Goal: Information Seeking & Learning: Learn about a topic

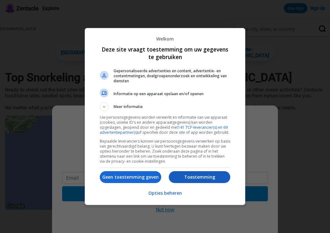
click at [200, 180] on p "Toestemming" at bounding box center [199, 177] width 61 height 6
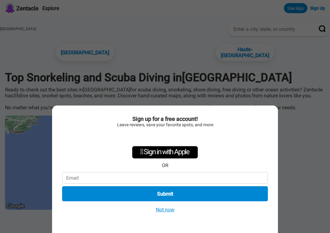
click at [167, 212] on button "Not now" at bounding box center [165, 209] width 22 height 7
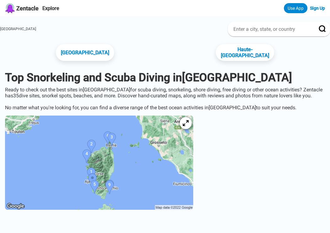
click at [189, 120] on icon at bounding box center [186, 123] width 6 height 6
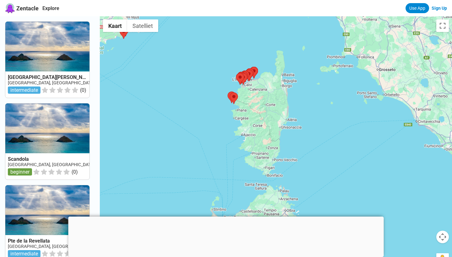
drag, startPoint x: 407, startPoint y: 198, endPoint x: 303, endPoint y: 122, distance: 128.7
click at [303, 123] on div at bounding box center [276, 144] width 352 height 257
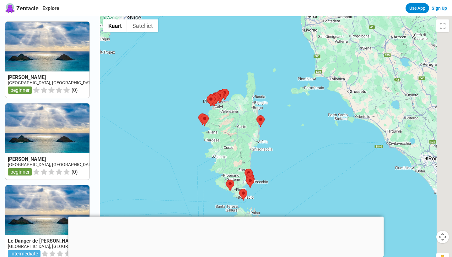
drag, startPoint x: 317, startPoint y: 135, endPoint x: 296, endPoint y: 152, distance: 28.1
click at [296, 153] on div at bounding box center [276, 144] width 352 height 257
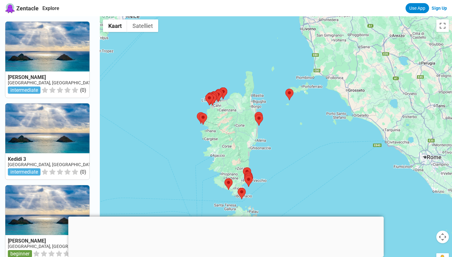
click at [226, 217] on div at bounding box center [225, 217] width 315 height 0
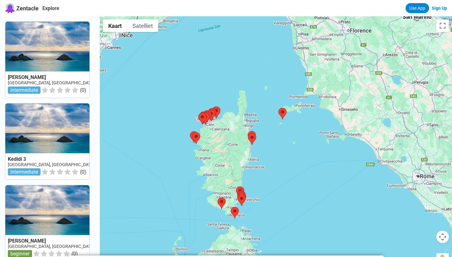
drag, startPoint x: 301, startPoint y: 159, endPoint x: 295, endPoint y: 175, distance: 17.0
click at [295, 175] on div at bounding box center [276, 144] width 352 height 257
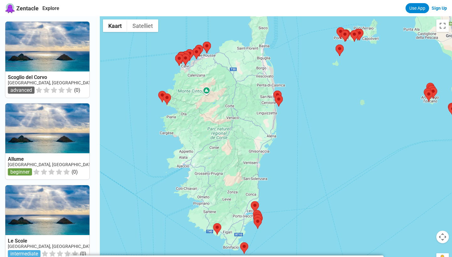
drag, startPoint x: 246, startPoint y: 160, endPoint x: 362, endPoint y: 154, distance: 115.9
click at [330, 154] on div at bounding box center [276, 144] width 352 height 257
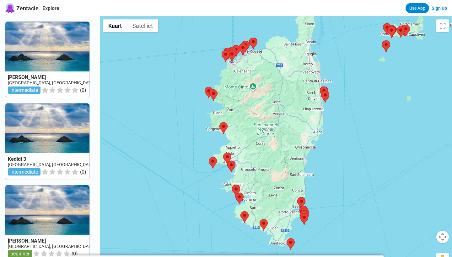
drag, startPoint x: 242, startPoint y: 132, endPoint x: 291, endPoint y: 126, distance: 50.0
click at [291, 127] on div at bounding box center [276, 144] width 352 height 257
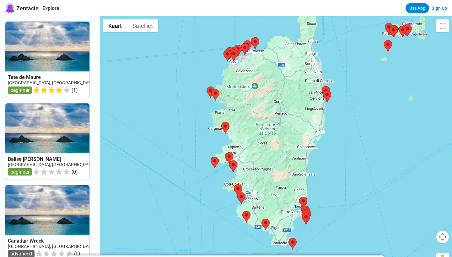
click at [282, 87] on div at bounding box center [276, 144] width 352 height 257
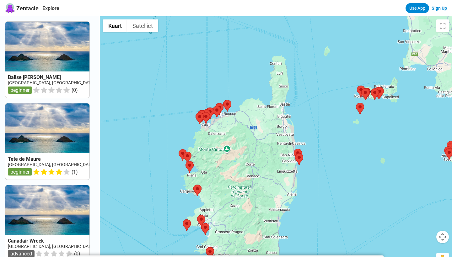
drag, startPoint x: 193, startPoint y: 58, endPoint x: 171, endPoint y: 104, distance: 50.6
click at [171, 104] on div at bounding box center [276, 144] width 352 height 257
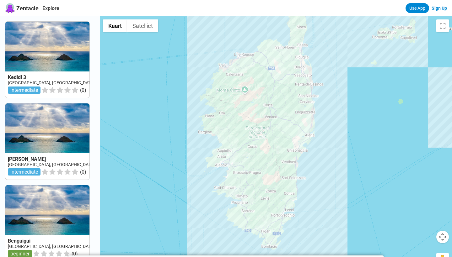
drag, startPoint x: 164, startPoint y: 137, endPoint x: 176, endPoint y: 96, distance: 43.3
click at [176, 96] on div at bounding box center [276, 144] width 352 height 257
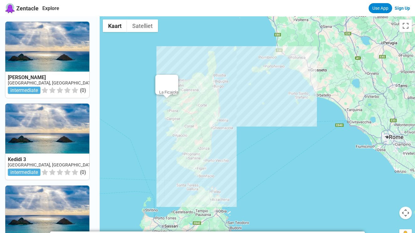
click at [167, 100] on div "La Ficajola" at bounding box center [258, 132] width 316 height 233
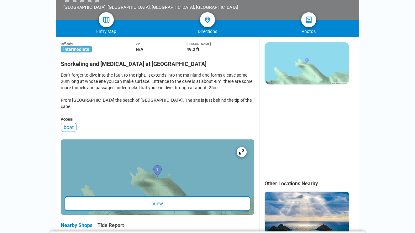
scroll to position [129, 0]
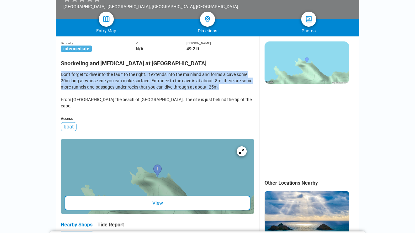
drag, startPoint x: 62, startPoint y: 76, endPoint x: 93, endPoint y: 93, distance: 36.0
click at [93, 93] on div "Don't forget to dive into the fault to the right. It extends into the mainland …" at bounding box center [158, 90] width 194 height 38
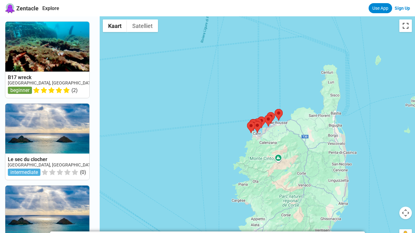
click at [330, 25] on button "Weergave op volledig scherm aan- of uitzetten" at bounding box center [406, 25] width 13 height 13
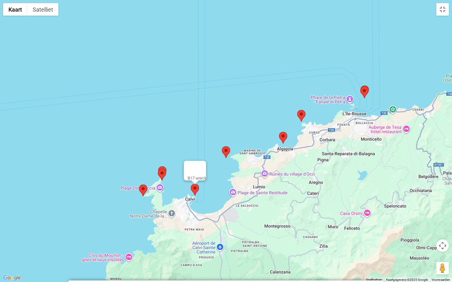
click at [191, 184] on area at bounding box center [191, 184] width 0 height 0
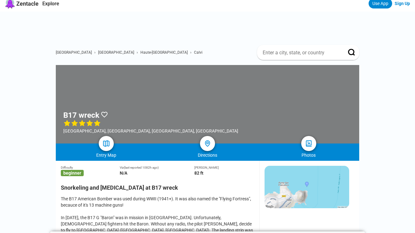
scroll to position [6, 0]
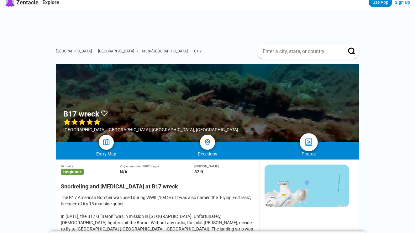
click at [306, 140] on img at bounding box center [308, 142] width 9 height 9
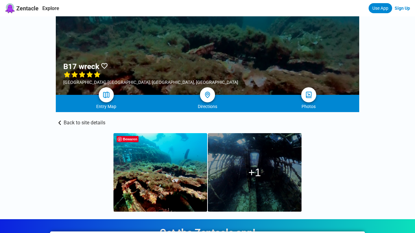
click at [189, 180] on img at bounding box center [161, 172] width 94 height 78
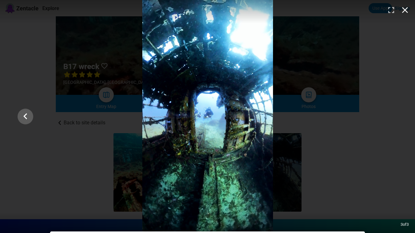
click at [330, 10] on icon "button" at bounding box center [405, 10] width 10 height 10
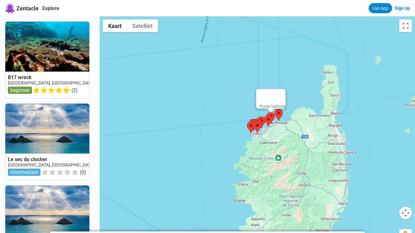
click at [267, 112] on area at bounding box center [267, 112] width 0 height 0
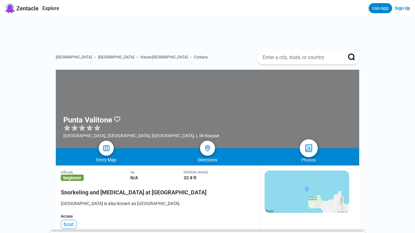
click at [309, 148] on img at bounding box center [308, 148] width 9 height 9
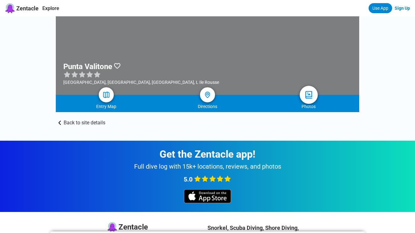
click at [310, 96] on img at bounding box center [308, 94] width 9 height 9
